Goal: Check status

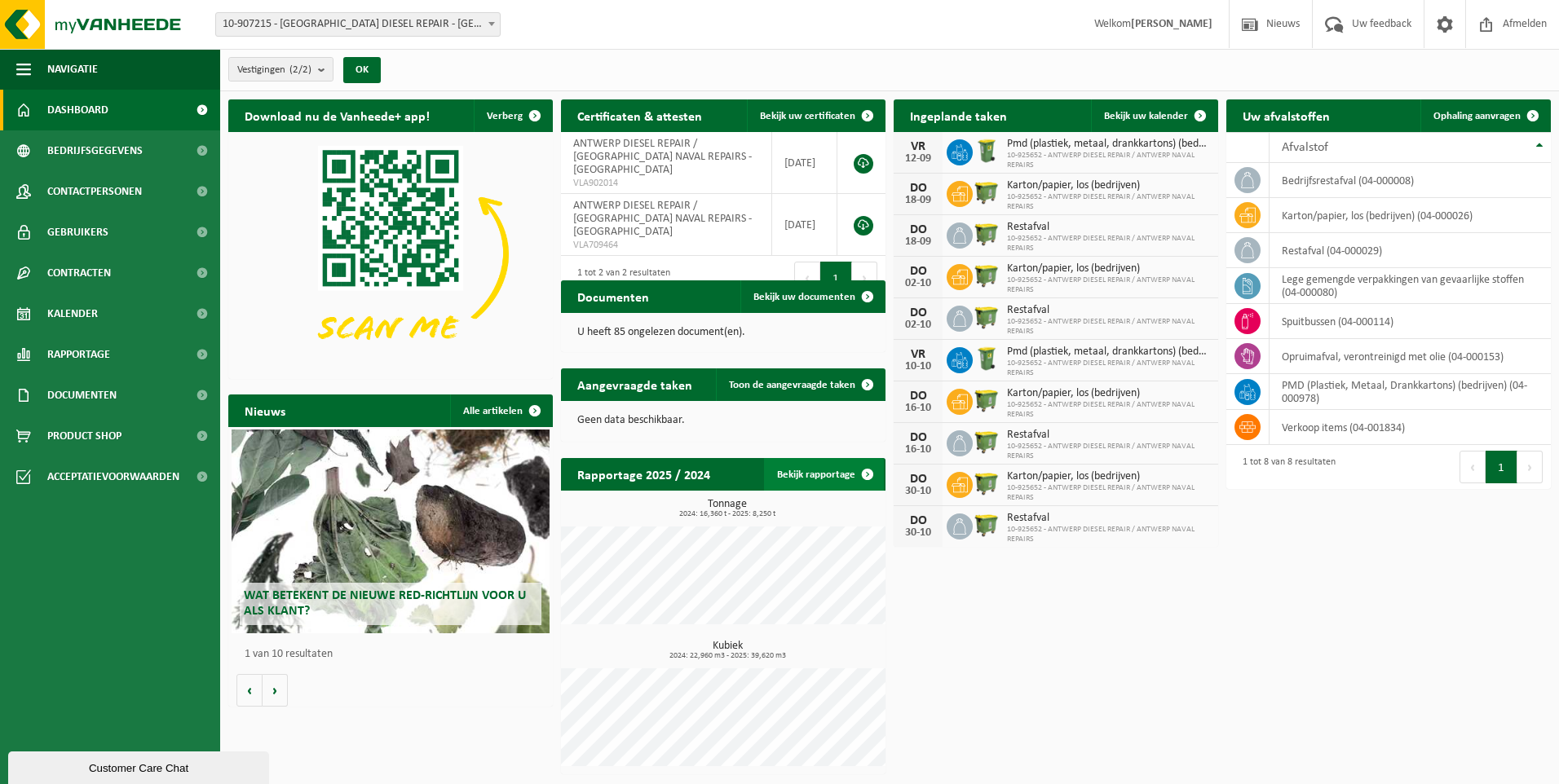
click at [824, 467] on link "Bekijk rapportage" at bounding box center [824, 474] width 120 height 33
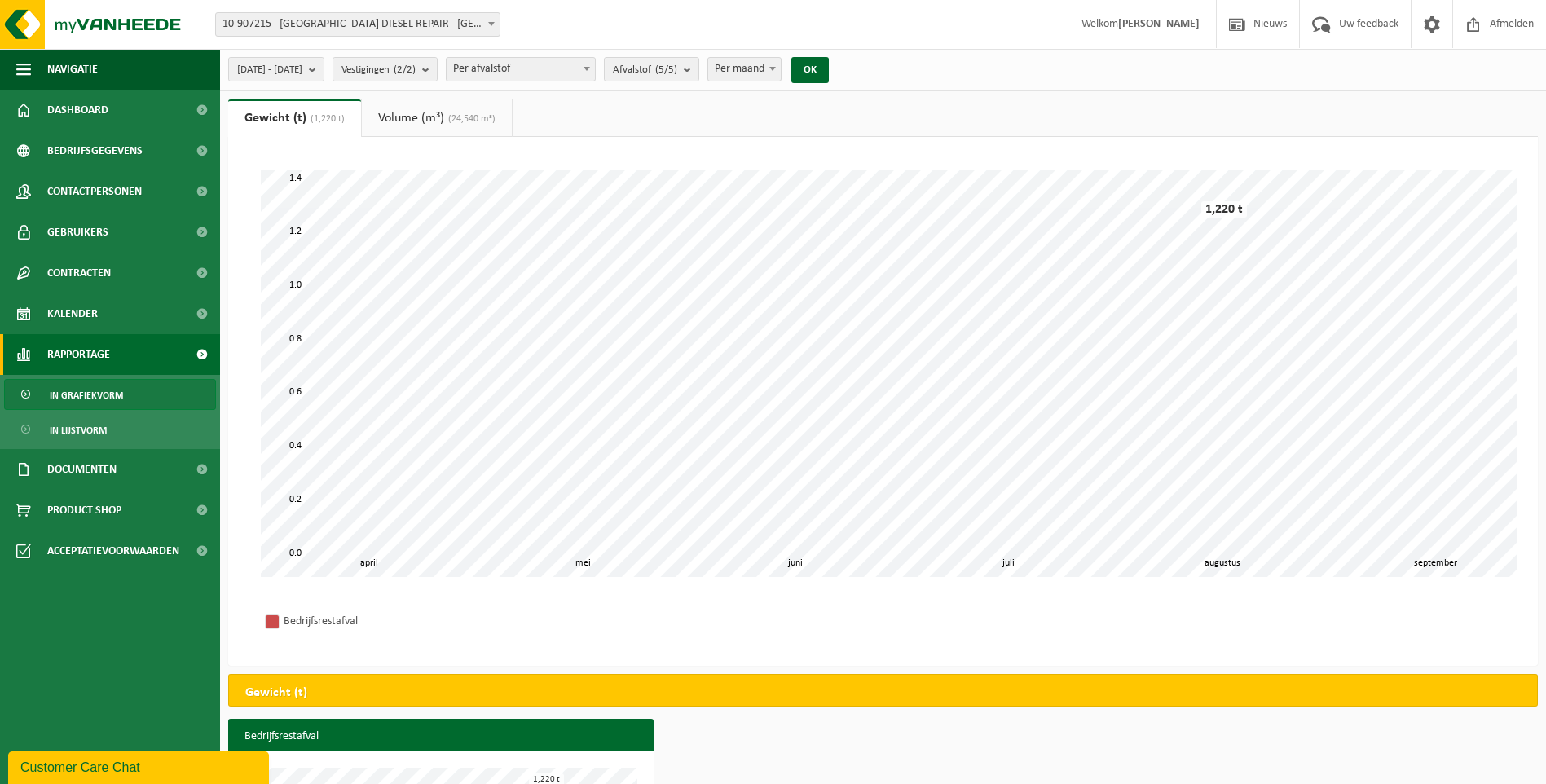
click at [409, 121] on link "Volume (m³) (24,540 m³)" at bounding box center [437, 118] width 150 height 37
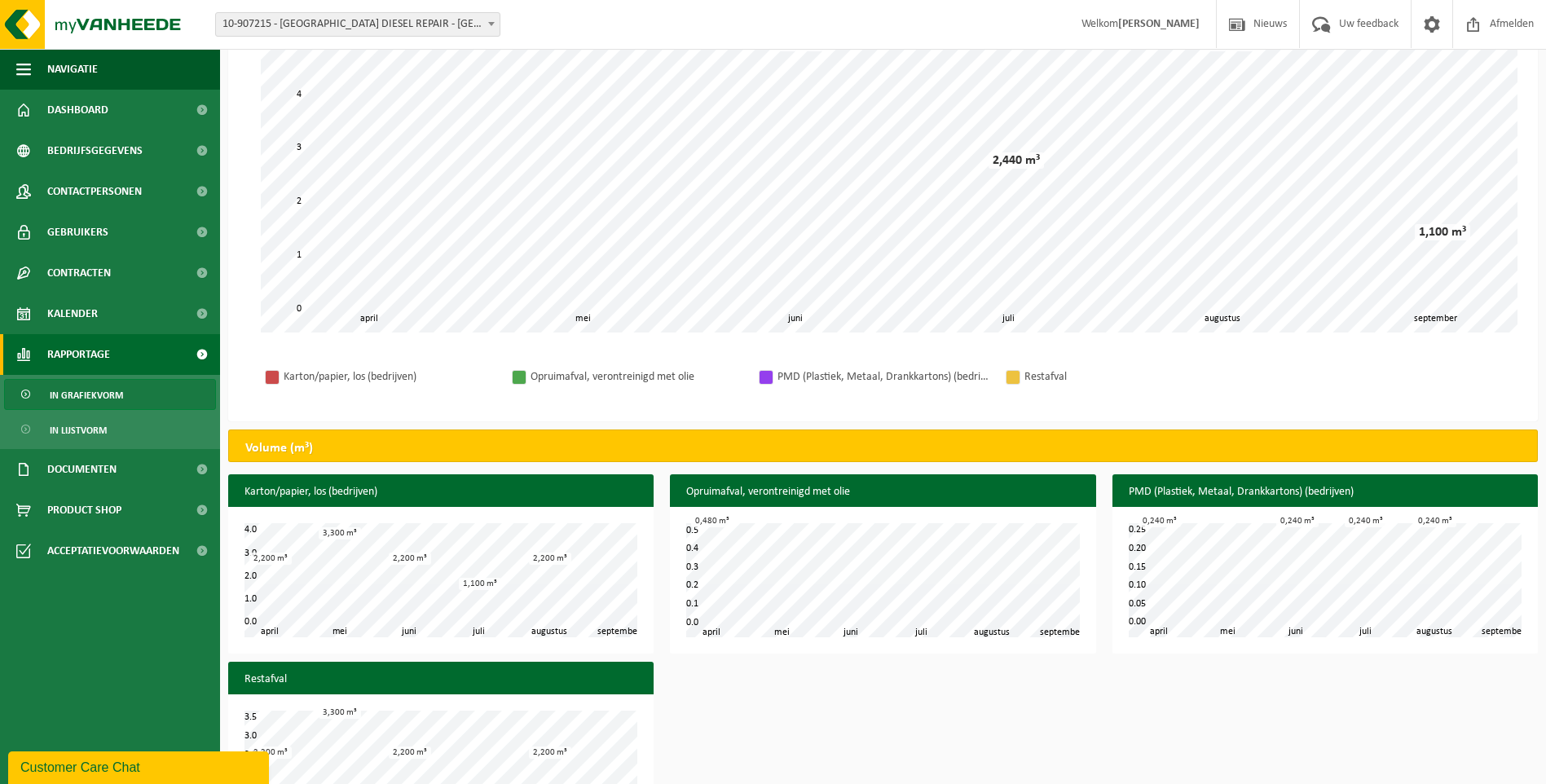
scroll to position [317, 0]
